Goal: Task Accomplishment & Management: Manage account settings

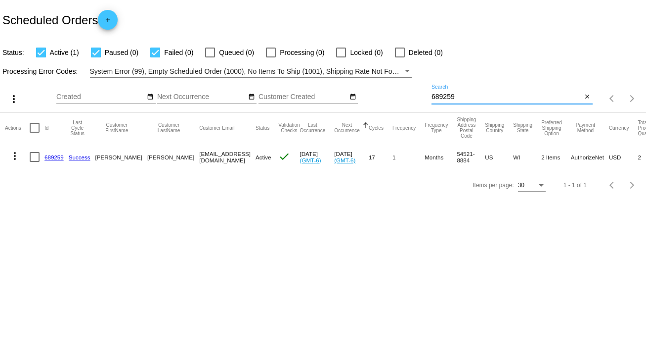
drag, startPoint x: 463, startPoint y: 95, endPoint x: 400, endPoint y: 98, distance: 62.9
click at [400, 98] on div "more_vert Sep Jan Feb Mar [DATE]" at bounding box center [323, 95] width 646 height 35
type input "943089"
click at [53, 155] on link "943089" at bounding box center [54, 157] width 19 height 6
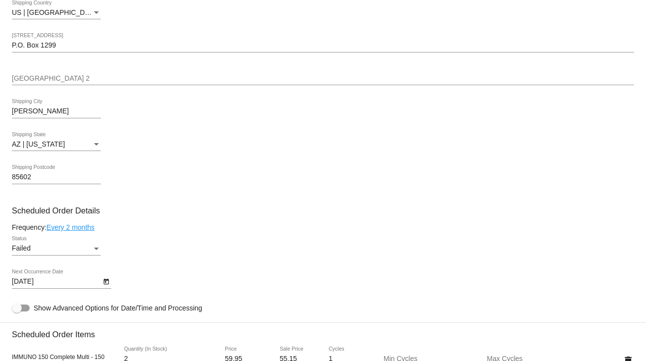
scroll to position [475, 0]
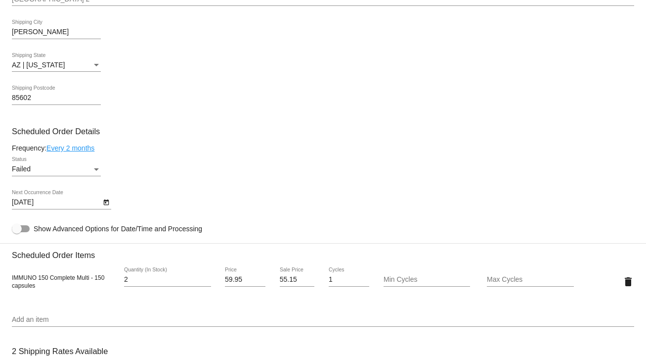
click at [97, 170] on div "Status" at bounding box center [96, 169] width 5 height 2
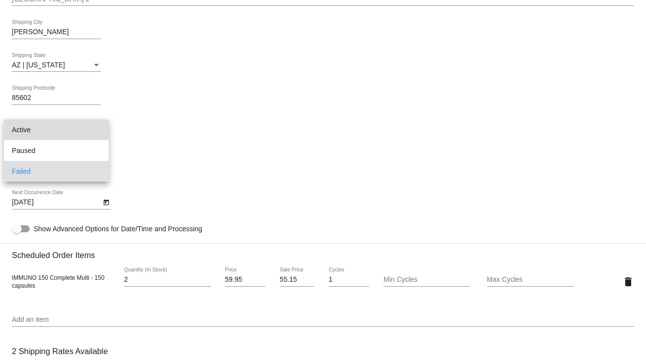
click at [32, 130] on span "Active" at bounding box center [56, 129] width 89 height 21
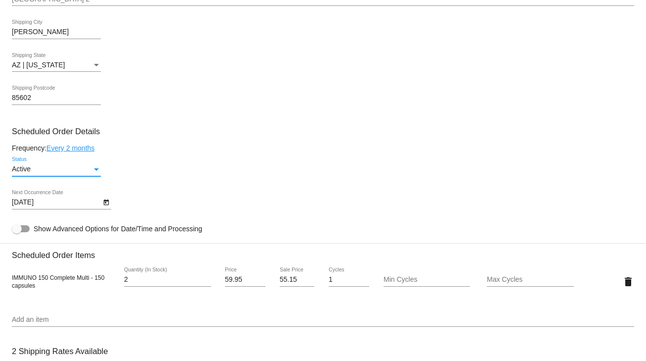
click at [105, 205] on icon "Open calendar" at bounding box center [105, 202] width 5 height 6
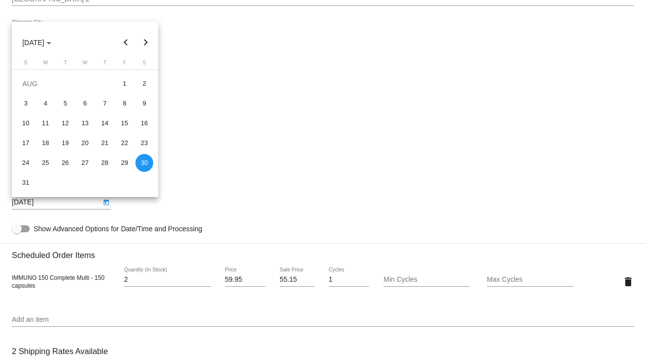
click at [143, 42] on button "Next month" at bounding box center [146, 43] width 20 height 20
click at [130, 140] on div "19" at bounding box center [125, 143] width 18 height 18
type input "[DATE]"
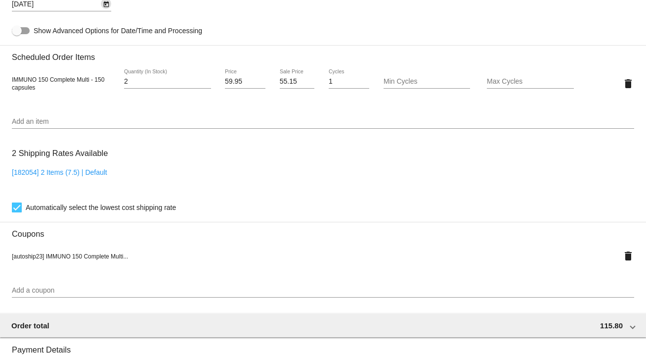
scroll to position [904, 0]
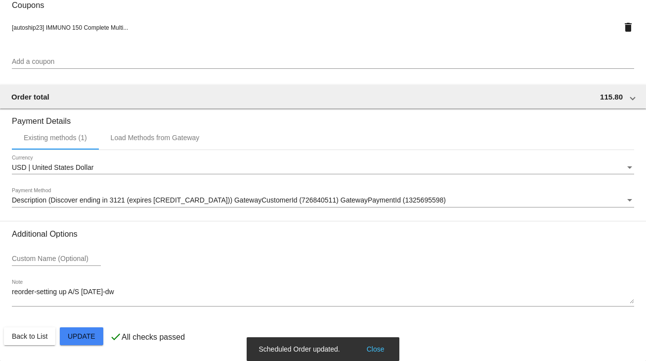
click at [382, 349] on button "Close" at bounding box center [376, 349] width 24 height 10
